Goal: Navigation & Orientation: Find specific page/section

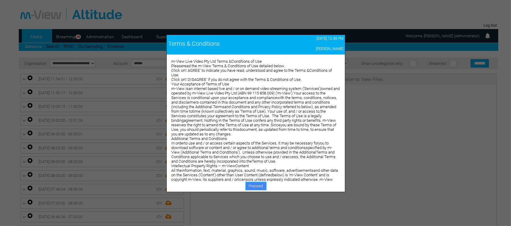
click at [261, 186] on link "Proceed" at bounding box center [256, 186] width 21 height 8
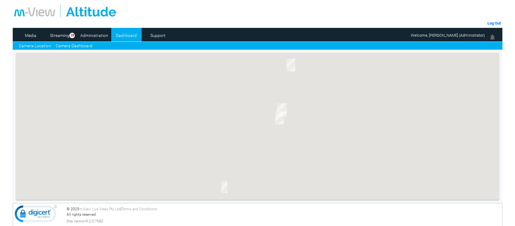
click at [80, 48] on link "Camera Dashboard" at bounding box center [73, 46] width 37 height 6
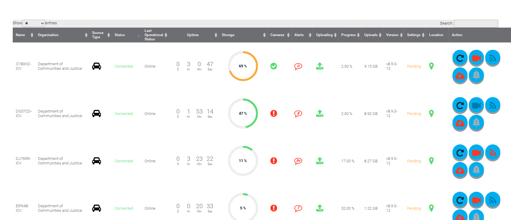
scroll to position [158, 0]
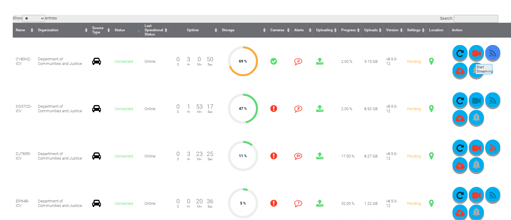
click at [493, 57] on icon "button" at bounding box center [492, 53] width 15 height 8
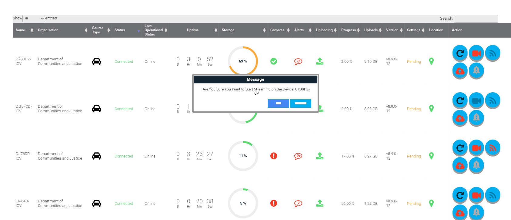
click at [276, 103] on input "**" at bounding box center [278, 103] width 21 height 8
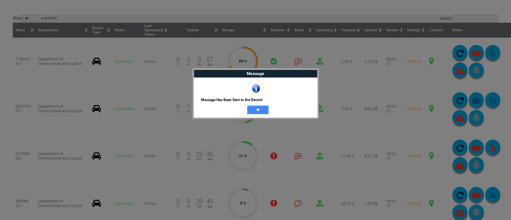
click at [255, 108] on input "**" at bounding box center [257, 109] width 21 height 8
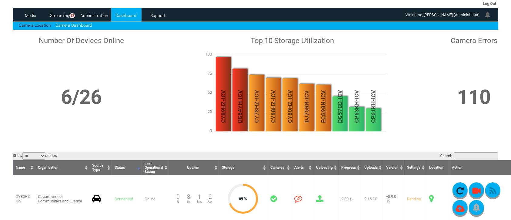
scroll to position [0, 0]
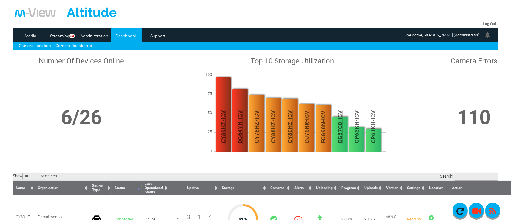
click at [44, 47] on link "Camera Location" at bounding box center [35, 45] width 32 height 5
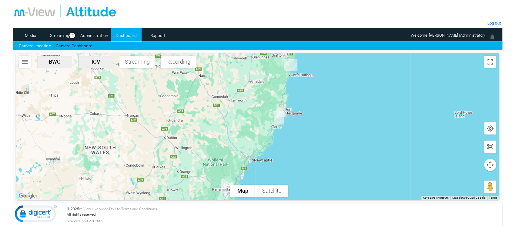
click at [280, 116] on img "DJ76RR-ICV" at bounding box center [279, 118] width 14 height 18
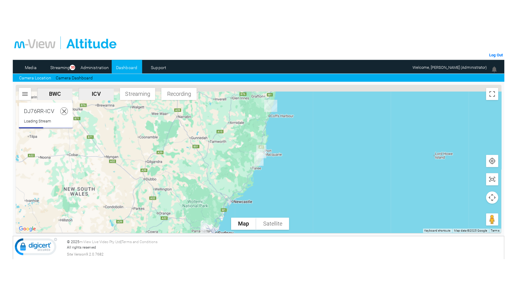
scroll to position [15, 0]
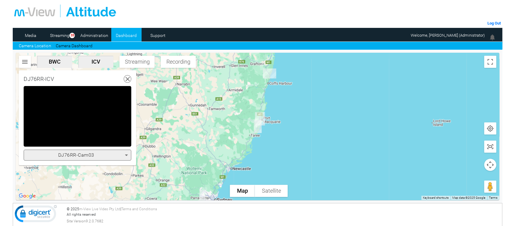
click at [262, 115] on img "CY80HZ-ICV" at bounding box center [260, 119] width 15 height 18
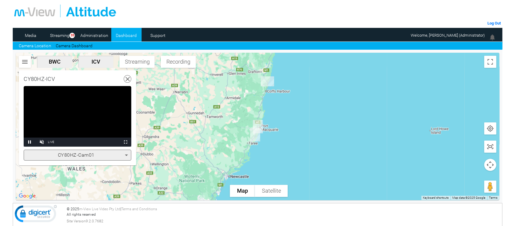
click at [120, 155] on div "CY80HZ-Cam01" at bounding box center [76, 155] width 98 height 7
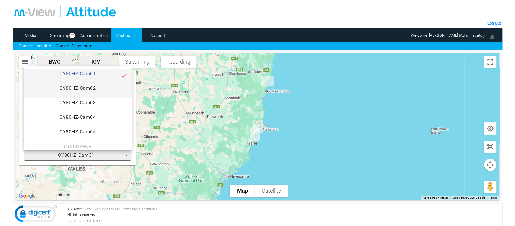
click at [102, 94] on span "CY80HZ-Cam02" at bounding box center [78, 91] width 98 height 12
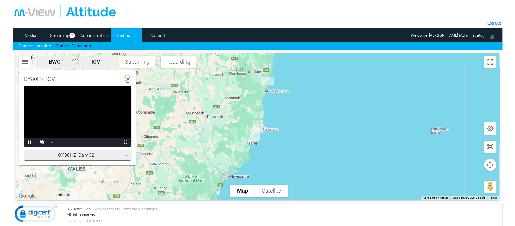
click at [126, 156] on icon at bounding box center [126, 155] width 7 height 7
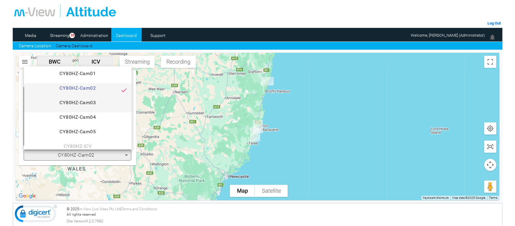
click at [111, 108] on span "CY80HZ-Cam03" at bounding box center [78, 105] width 98 height 12
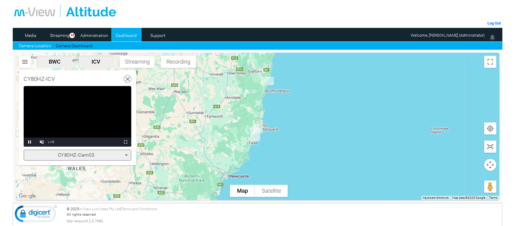
click at [127, 156] on icon at bounding box center [126, 155] width 7 height 7
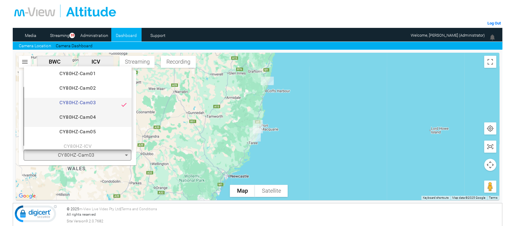
click at [121, 115] on span "CY80HZ-Cam04" at bounding box center [78, 120] width 98 height 12
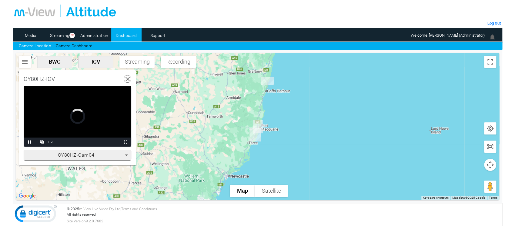
click at [124, 155] on icon at bounding box center [126, 155] width 7 height 7
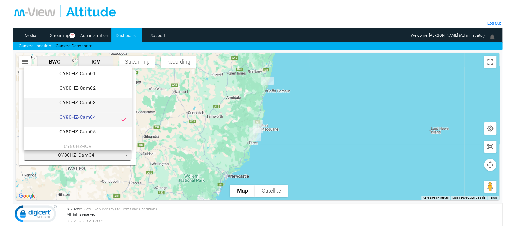
click at [117, 100] on span "CY80HZ-Cam03" at bounding box center [78, 105] width 98 height 12
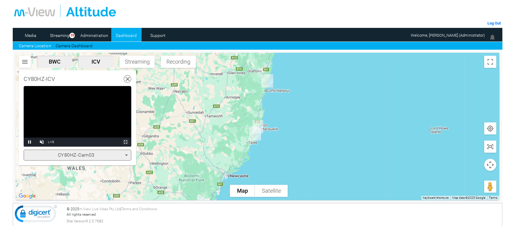
click at [126, 142] on span "Video Player" at bounding box center [125, 142] width 12 height 0
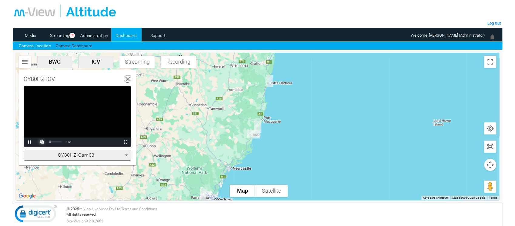
click at [42, 142] on span "Video Player" at bounding box center [42, 142] width 12 height 0
click at [124, 142] on span "Video Player" at bounding box center [125, 142] width 12 height 0
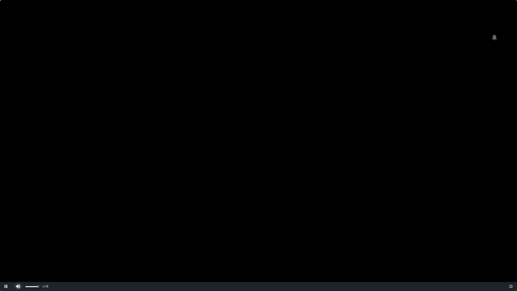
click at [20, 226] on span "Video Player" at bounding box center [18, 286] width 12 height 0
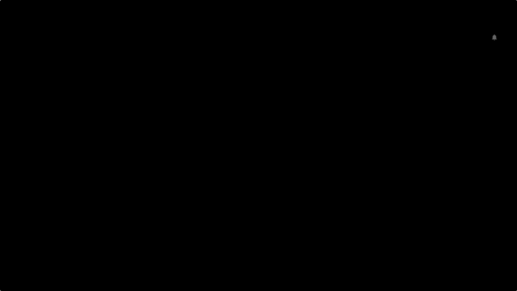
scroll to position [1, 0]
